Goal: Transaction & Acquisition: Purchase product/service

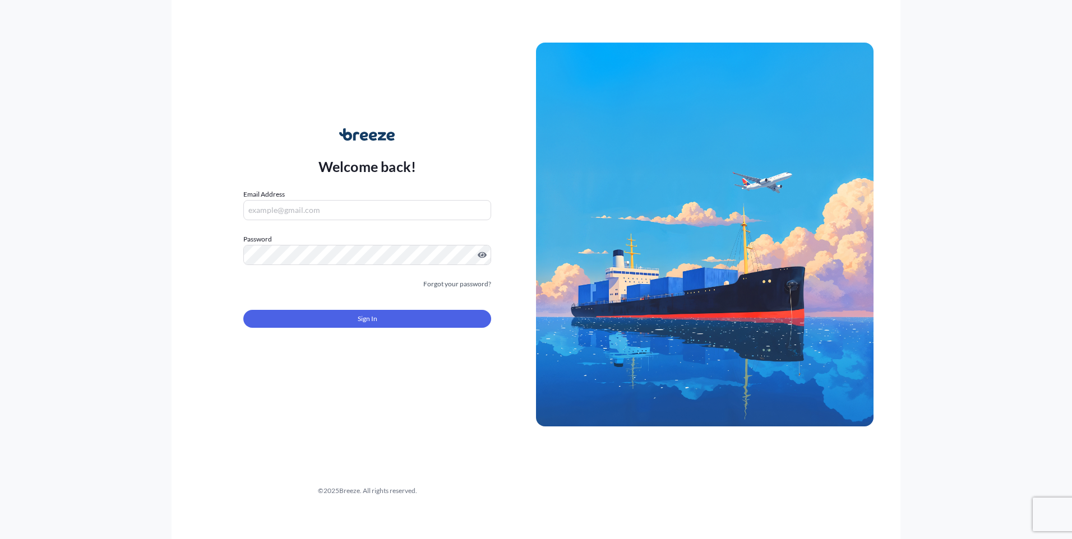
type input "[EMAIL_ADDRESS][DOMAIN_NAME]"
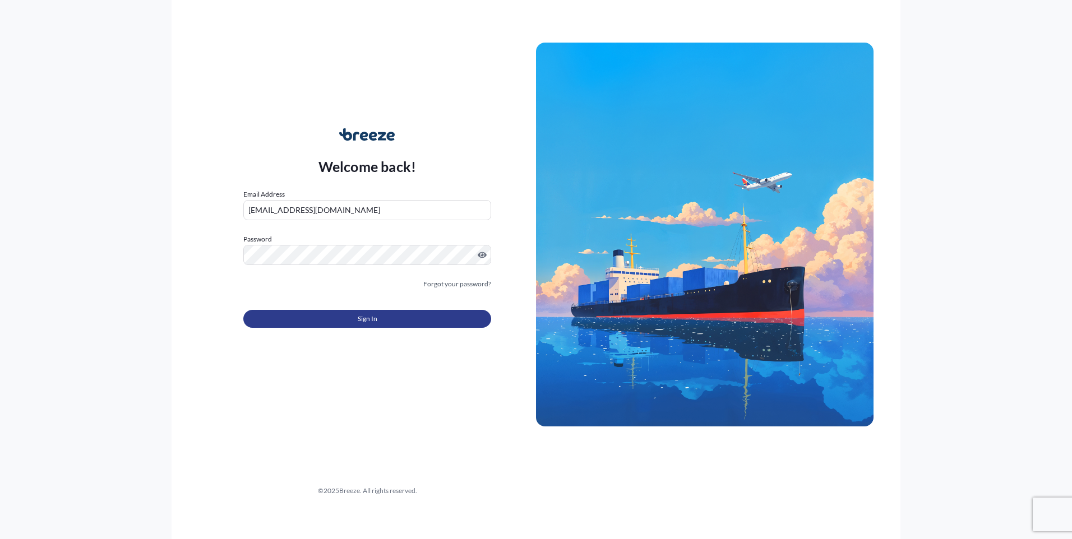
click at [346, 319] on button "Sign In" at bounding box center [367, 319] width 248 height 18
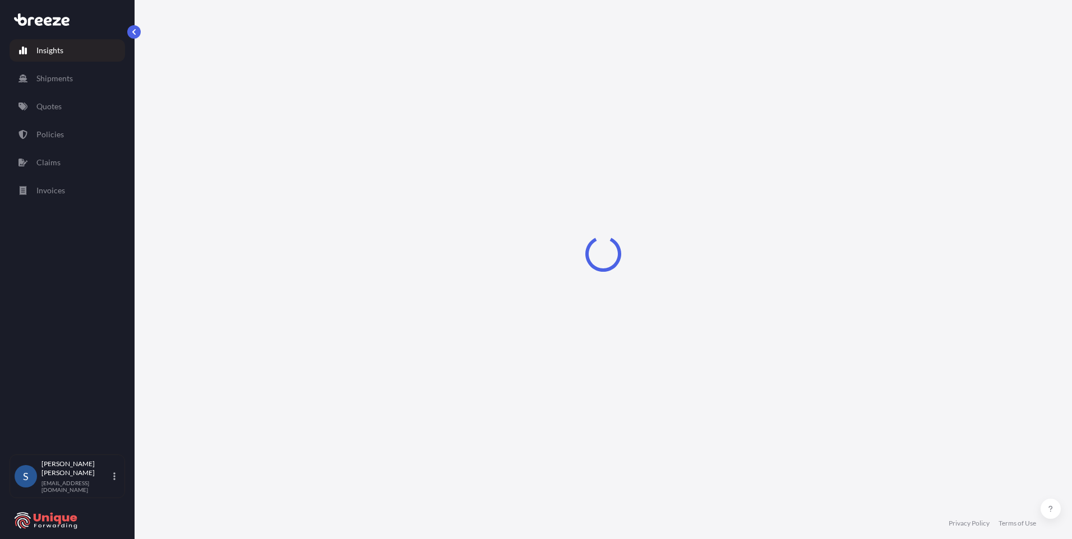
select select "2025"
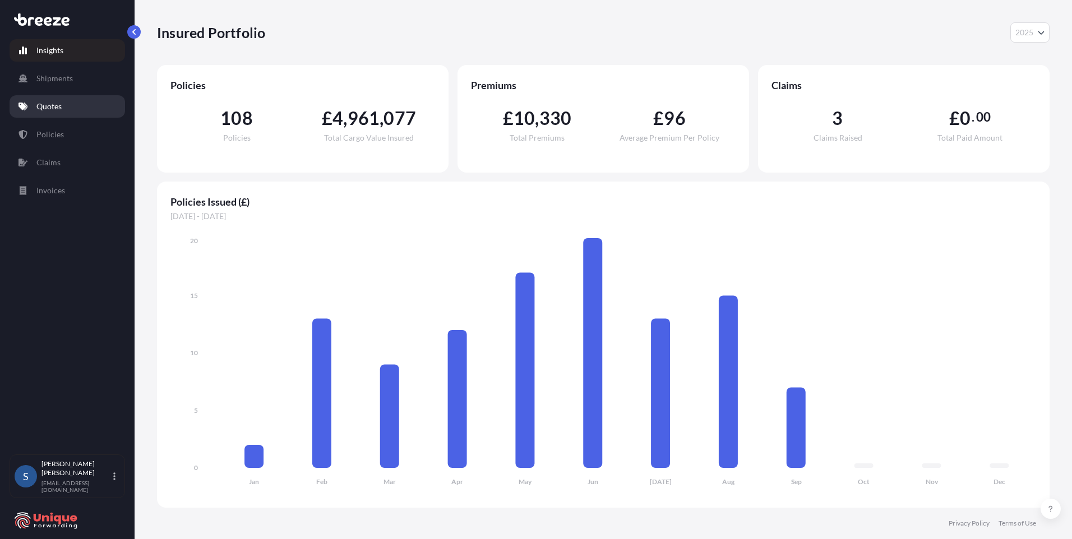
click at [55, 105] on p "Quotes" at bounding box center [48, 106] width 25 height 11
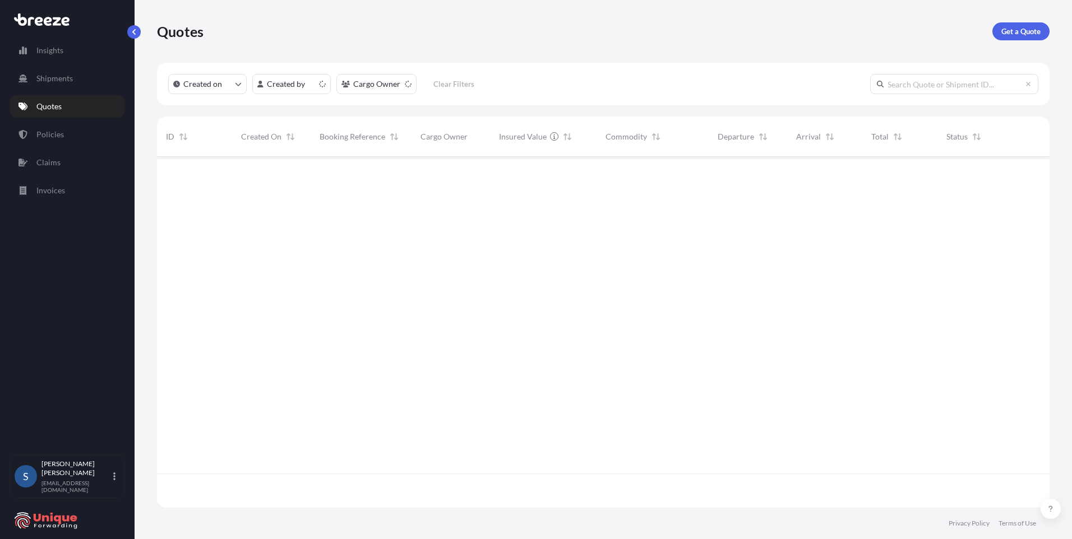
scroll to position [349, 884]
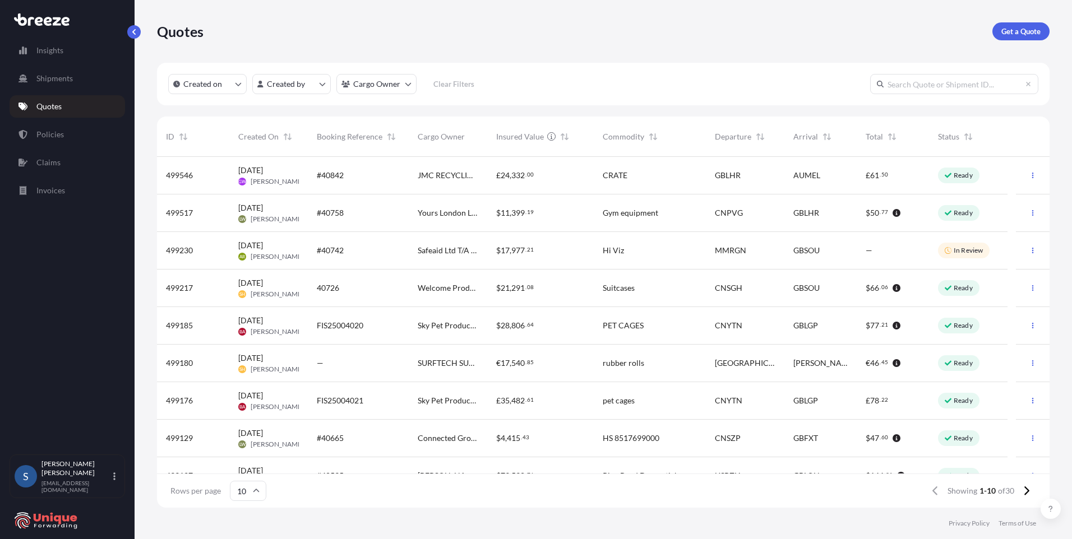
click at [432, 365] on span "SURFTECH SURFACES LIMITED" at bounding box center [448, 363] width 61 height 11
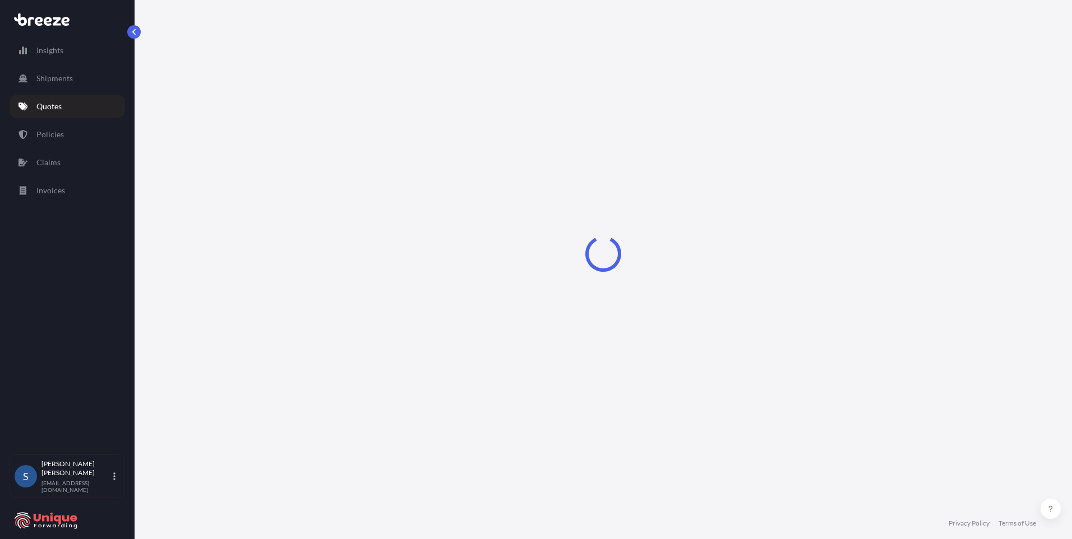
select select "Road"
select select "1"
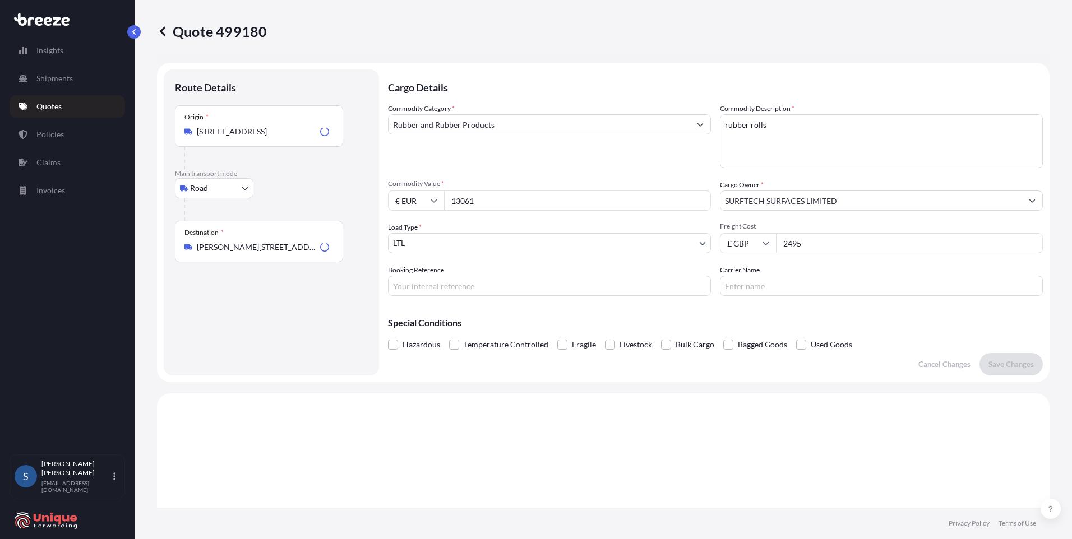
scroll to position [337, 0]
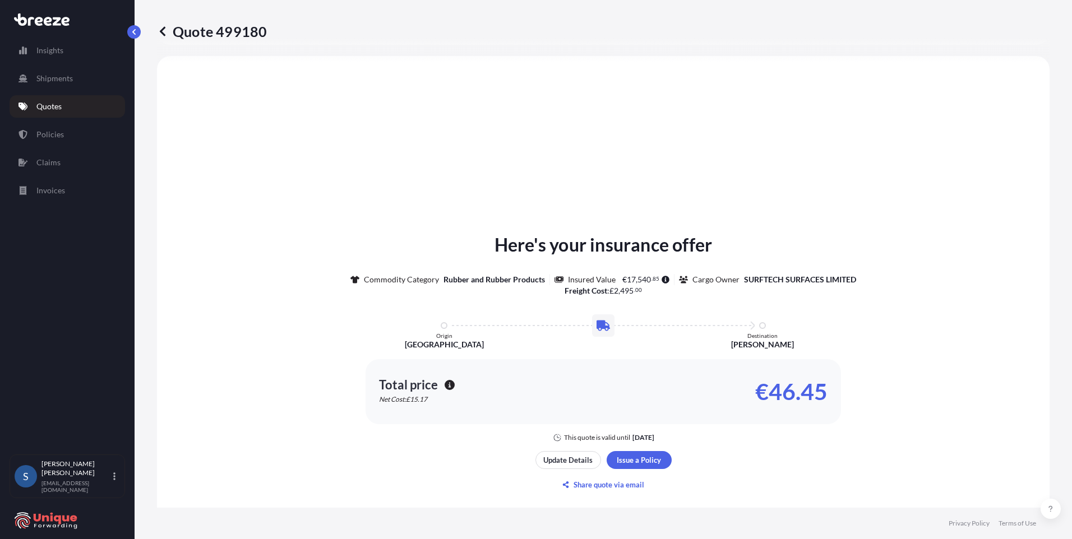
drag, startPoint x: 728, startPoint y: 457, endPoint x: 711, endPoint y: 458, distance: 16.9
click at [542, 409] on div "Here's your insurance offer Commodity Category Rubber and Rubber Products Insur…" at bounding box center [603, 363] width 861 height 582
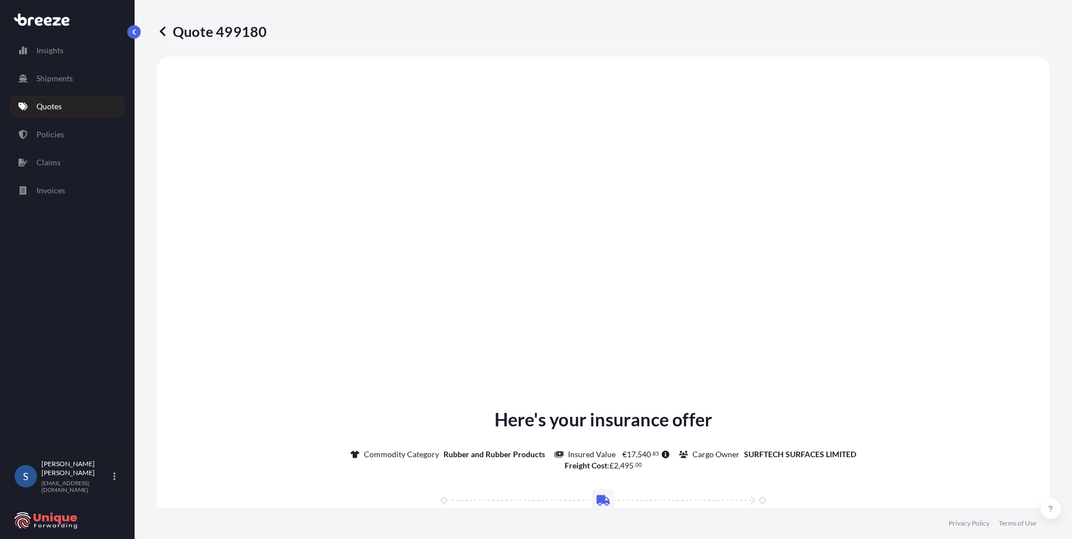
scroll to position [1247, 0]
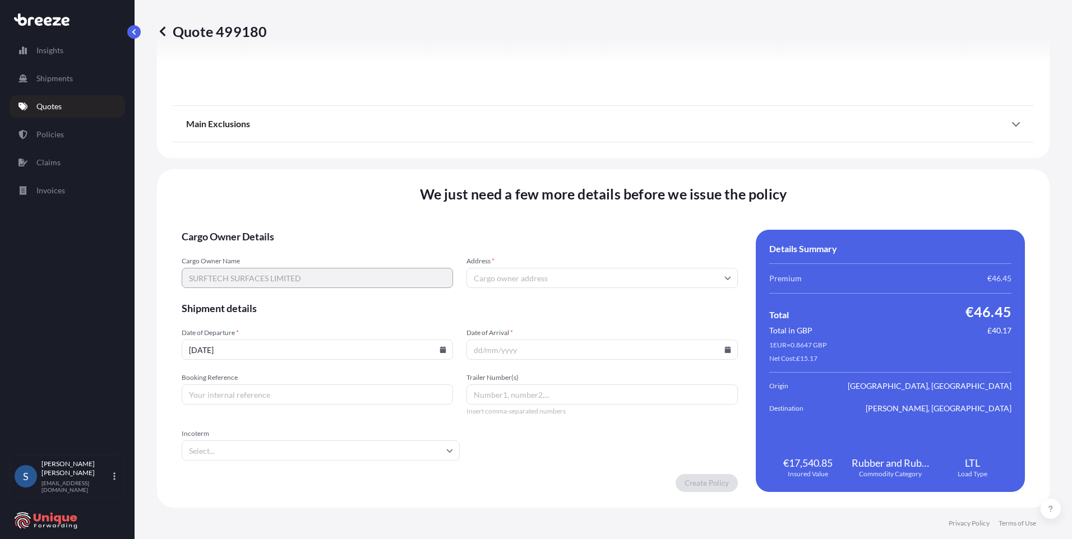
click at [442, 351] on icon at bounding box center [443, 349] width 6 height 7
click at [542, 210] on div "We just need a few more details before we issue the policy Cargo Owner Details …" at bounding box center [603, 338] width 892 height 339
click at [441, 349] on icon at bounding box center [442, 349] width 7 height 7
click at [262, 269] on button "23" at bounding box center [260, 267] width 18 height 18
type input "[DATE]"
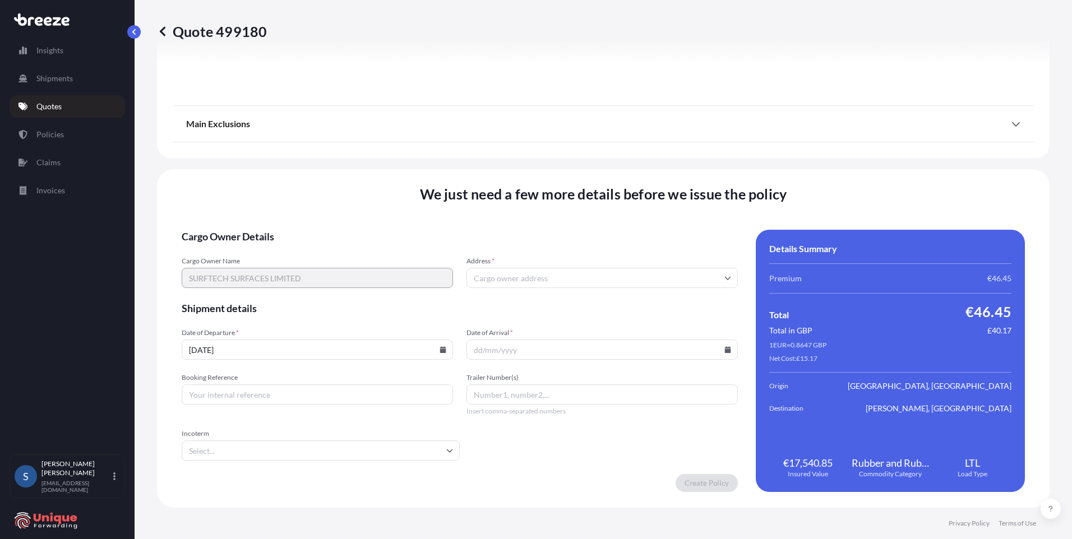
click at [542, 349] on icon at bounding box center [728, 349] width 6 height 7
click at [522, 289] on button "29" at bounding box center [520, 287] width 18 height 18
type input "[DATE]"
click at [415, 325] on form "Cargo Owner Details Cargo Owner Name SURFTECH SURFACES LIMITED Address * Shipme…" at bounding box center [460, 361] width 556 height 262
click at [308, 401] on input "Booking Reference" at bounding box center [317, 394] width 271 height 20
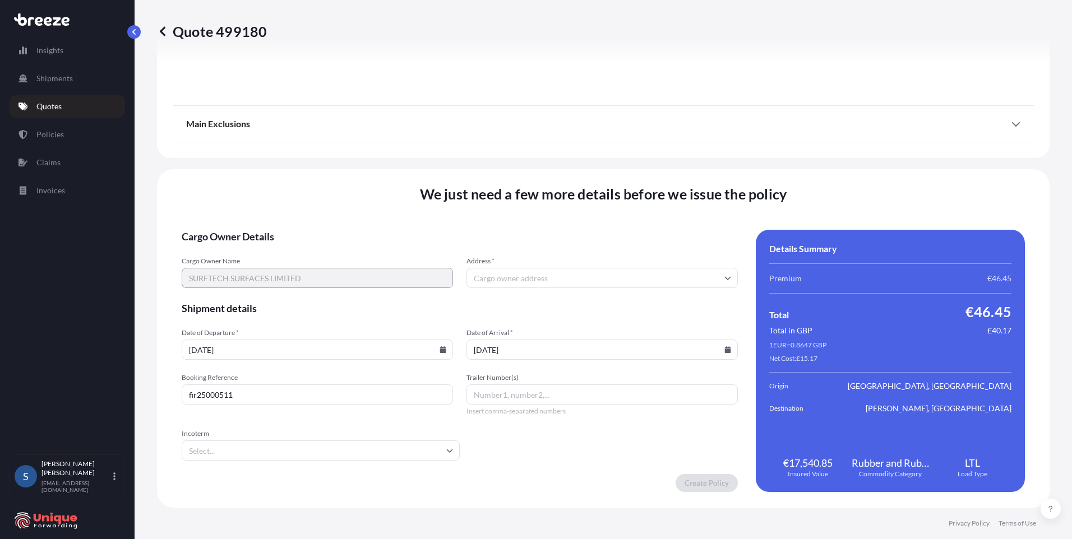
click at [193, 394] on input "fir25000511" at bounding box center [317, 394] width 271 height 20
type input "FIR25000511"
click at [303, 409] on input "Incoterm" at bounding box center [321, 451] width 278 height 20
click at [234, 326] on li "DAP" at bounding box center [319, 324] width 266 height 21
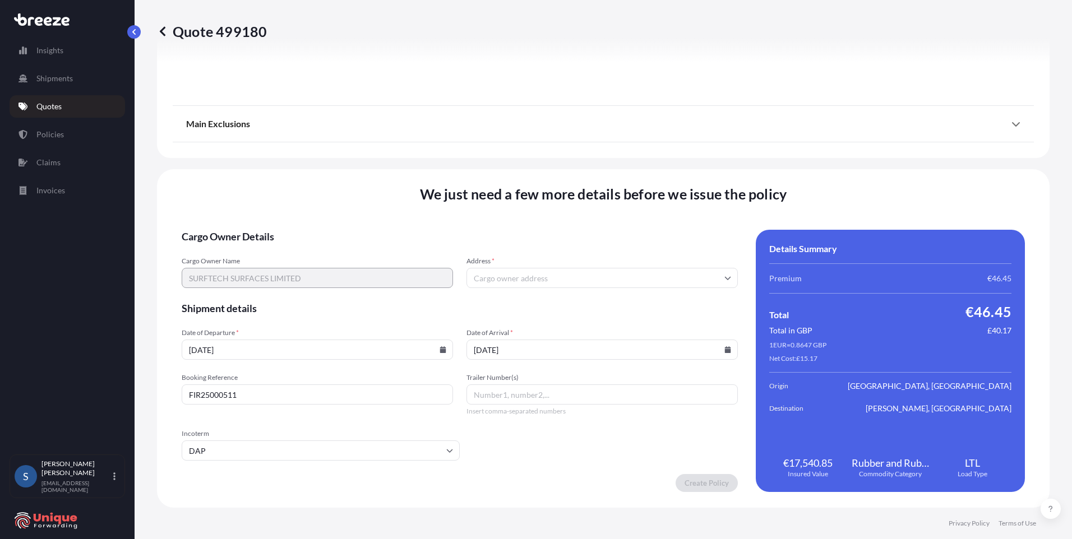
click at [532, 409] on form "Cargo Owner Details Cargo Owner Name SURFTECH SURFACES LIMITED Address * Shipme…" at bounding box center [460, 361] width 556 height 262
click at [539, 393] on input "Trailer Number(s)" at bounding box center [601, 394] width 271 height 20
click at [542, 289] on form "Cargo Owner Details Cargo Owner Name SURFTECH SURFACES LIMITED Address * Shipme…" at bounding box center [460, 361] width 556 height 262
click at [542, 287] on input "Address *" at bounding box center [601, 278] width 271 height 20
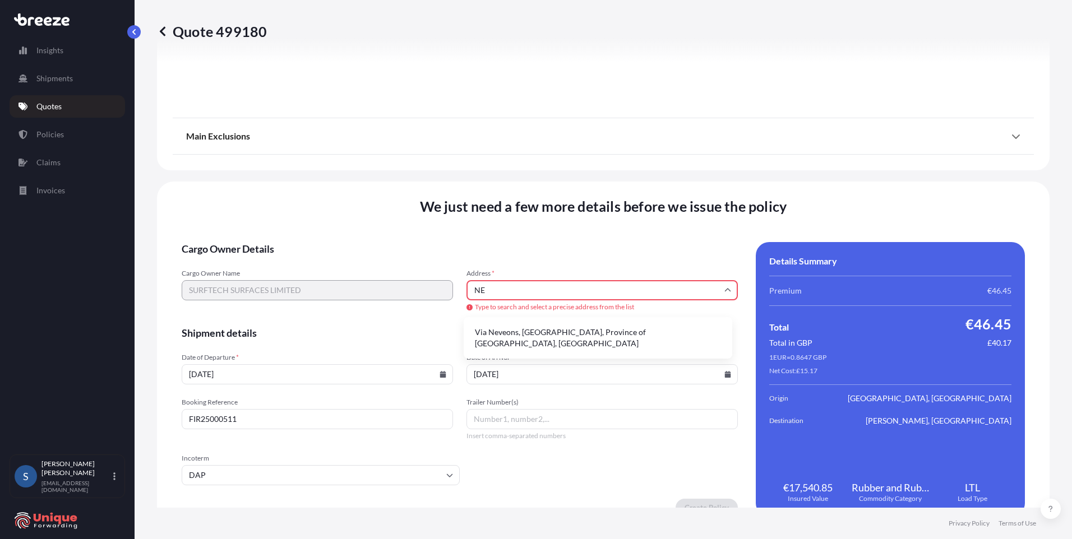
type input "N"
type input "S"
type input "U"
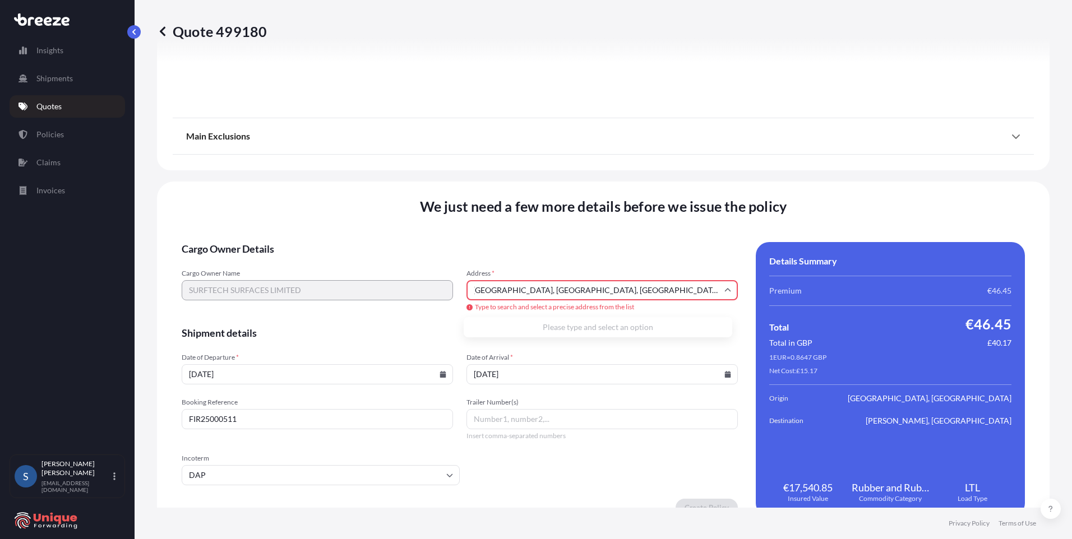
type input "[GEOGRAPHIC_DATA], [GEOGRAPHIC_DATA], [GEOGRAPHIC_DATA]"
click at [542, 290] on input "[GEOGRAPHIC_DATA], [GEOGRAPHIC_DATA], [GEOGRAPHIC_DATA]" at bounding box center [601, 290] width 271 height 20
click at [542, 289] on input "[GEOGRAPHIC_DATA], [GEOGRAPHIC_DATA], [GEOGRAPHIC_DATA]" at bounding box center [601, 290] width 271 height 20
click at [542, 289] on icon at bounding box center [728, 289] width 6 height 3
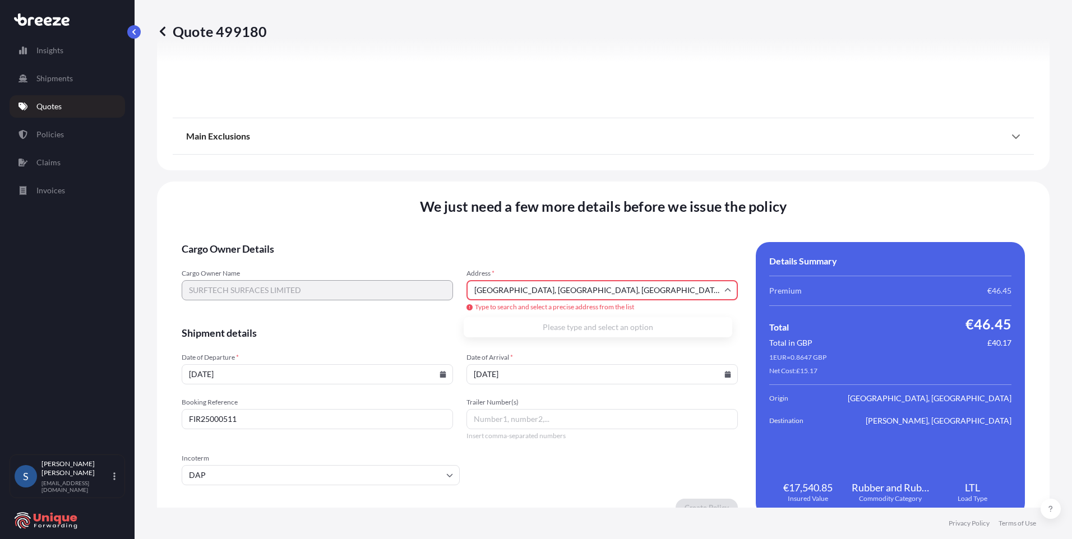
click at [542, 293] on input "[GEOGRAPHIC_DATA], [GEOGRAPHIC_DATA], [GEOGRAPHIC_DATA]" at bounding box center [601, 290] width 271 height 20
drag, startPoint x: 472, startPoint y: 289, endPoint x: 794, endPoint y: 295, distance: 321.2
click at [542, 295] on div "Cargo Owner Details Cargo Owner Name SURFTECH SURFACES LIMITED Address * [GEOGR…" at bounding box center [603, 379] width 843 height 275
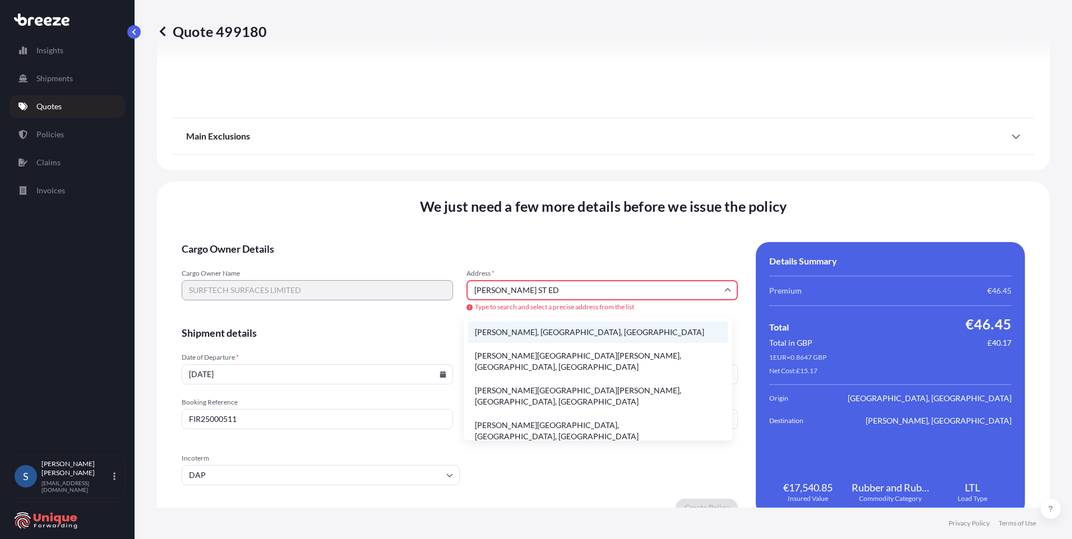
click at [542, 331] on li "[PERSON_NAME], [GEOGRAPHIC_DATA], [GEOGRAPHIC_DATA]" at bounding box center [598, 332] width 260 height 21
type input "[PERSON_NAME], [GEOGRAPHIC_DATA] IP31, [GEOGRAPHIC_DATA]"
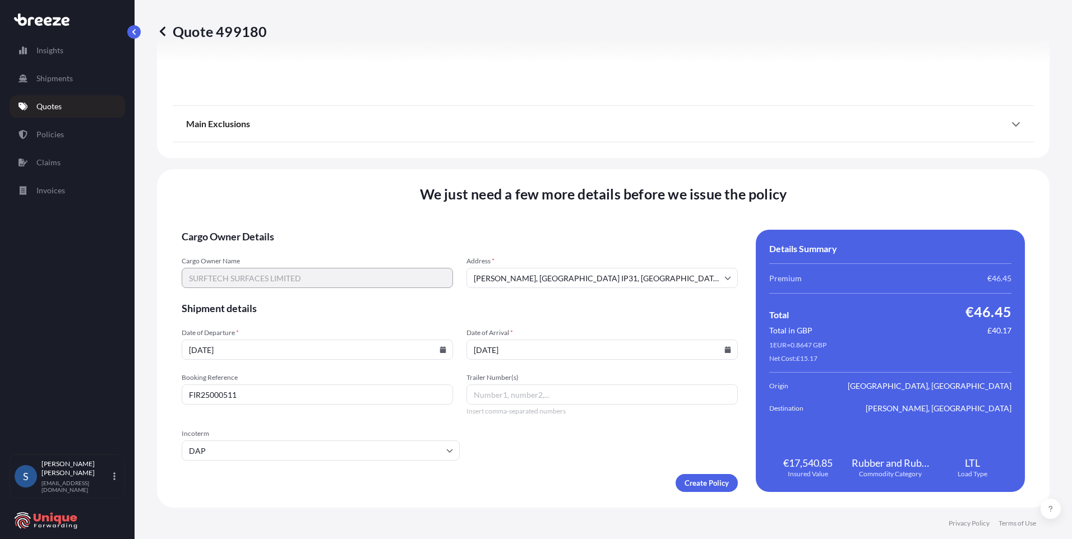
click at [542, 234] on span "Cargo Owner Details" at bounding box center [460, 236] width 556 height 13
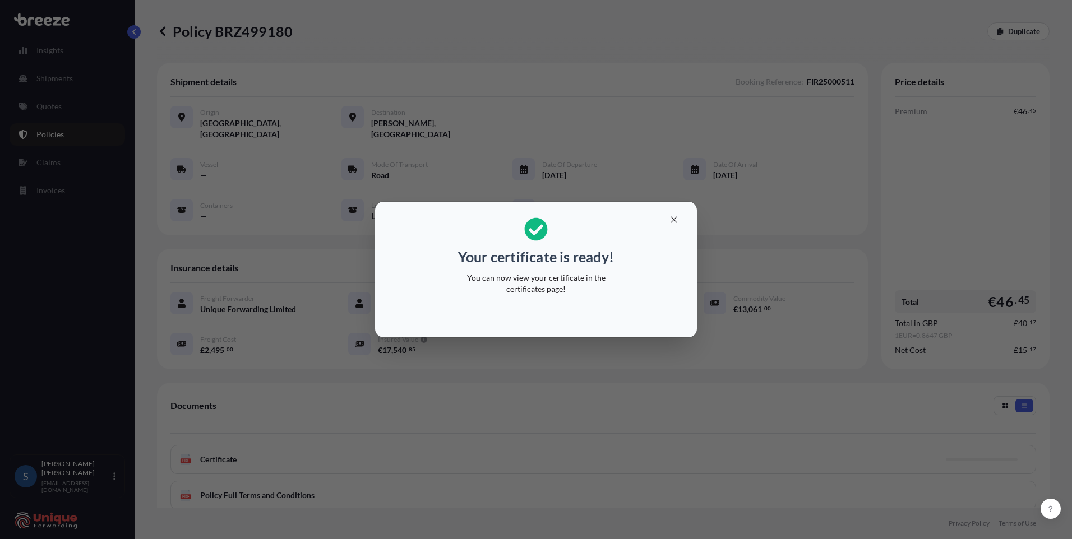
click at [481, 388] on div "Your certificate is ready! You can now view your certificate in the certificate…" at bounding box center [536, 269] width 1072 height 539
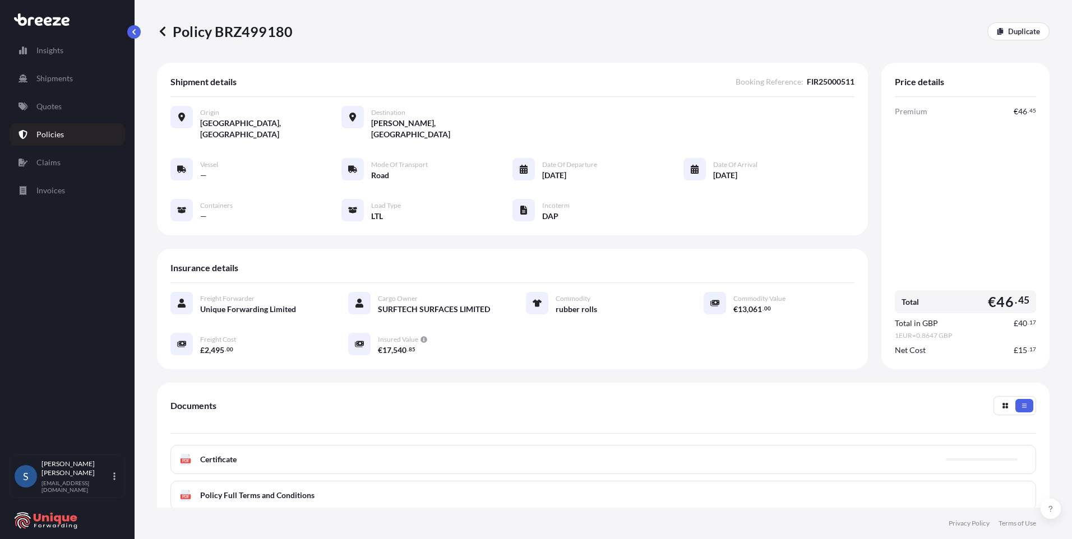
click at [216, 409] on span "Certificate" at bounding box center [218, 459] width 36 height 11
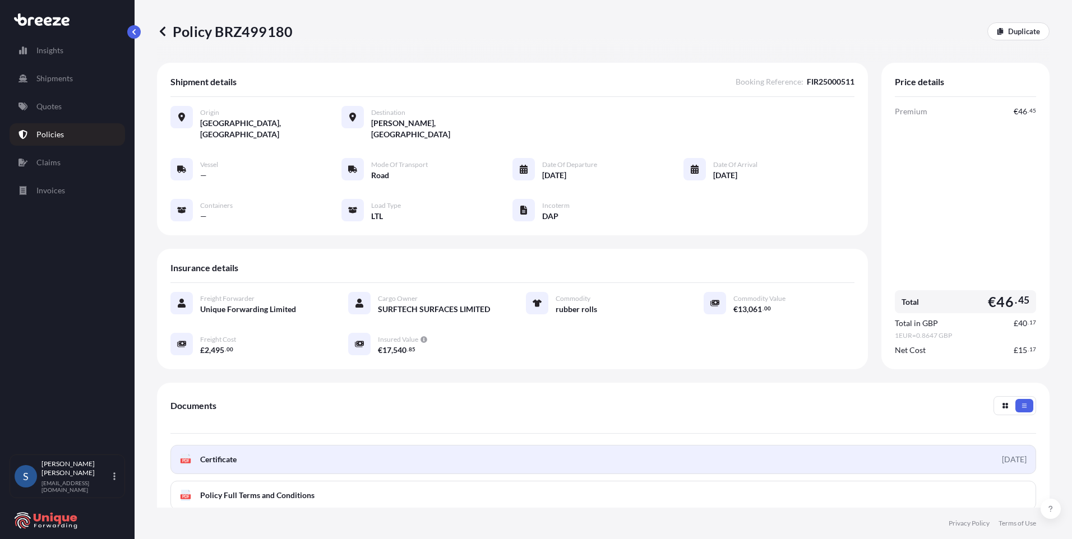
click at [221, 409] on span "Certificate" at bounding box center [218, 459] width 36 height 11
